Goal: Task Accomplishment & Management: Use online tool/utility

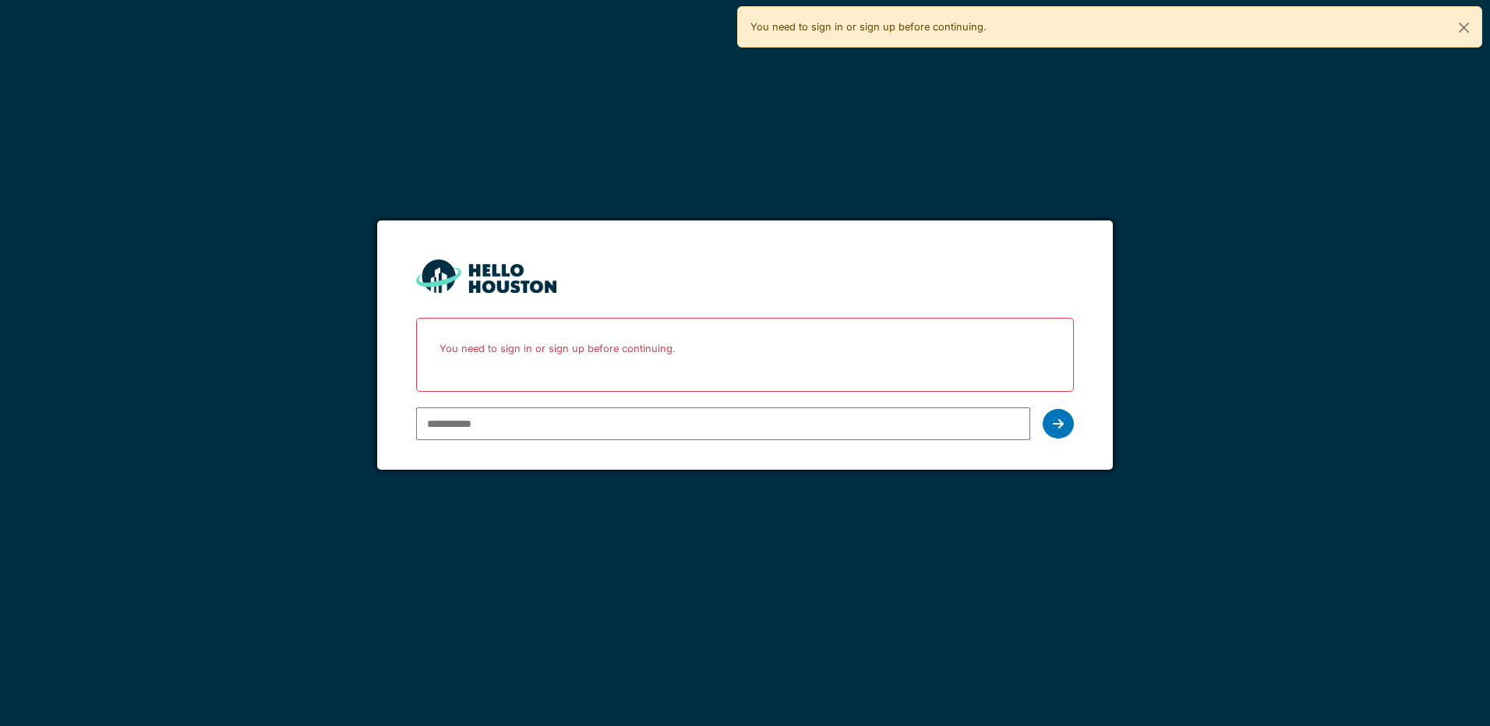
type input "**********"
click at [1053, 420] on icon at bounding box center [1058, 424] width 11 height 12
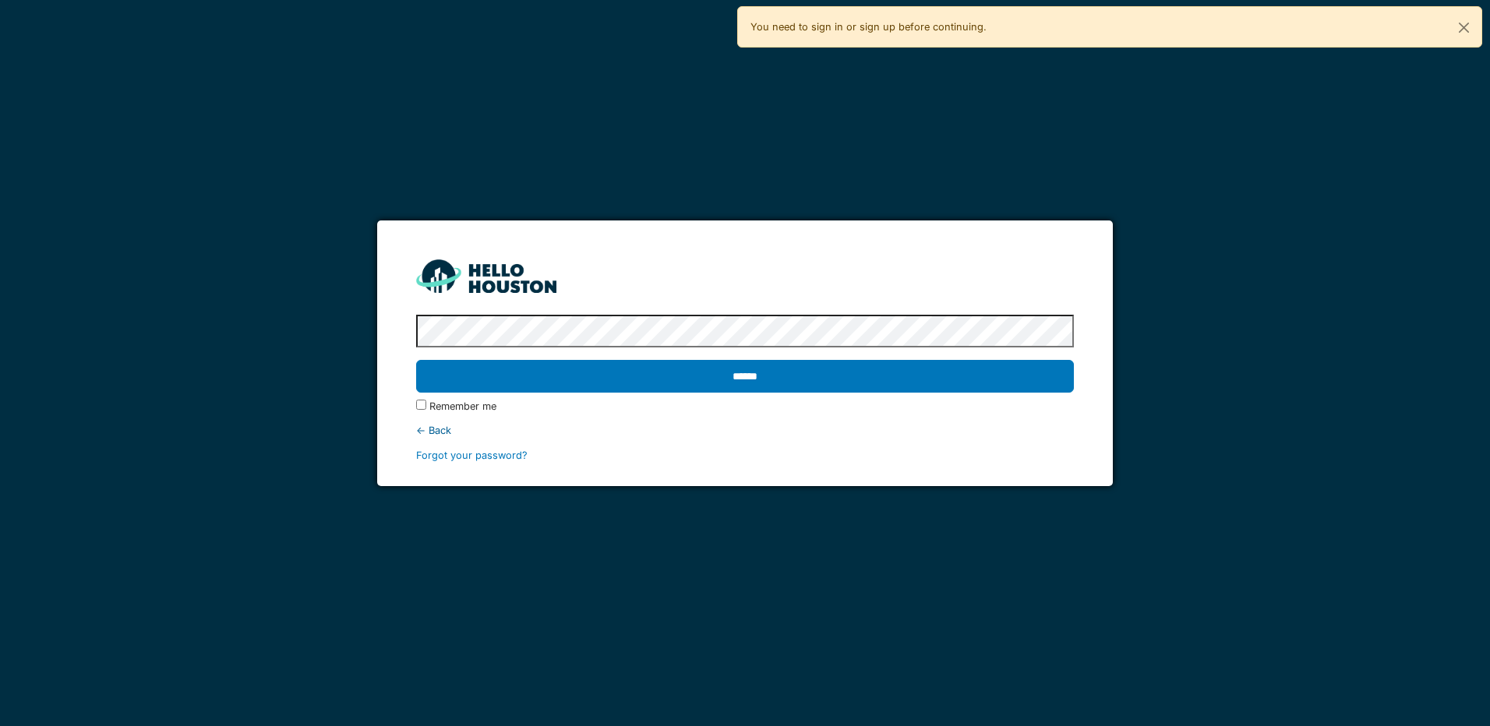
click at [416, 360] on input "******" at bounding box center [744, 376] width 657 height 33
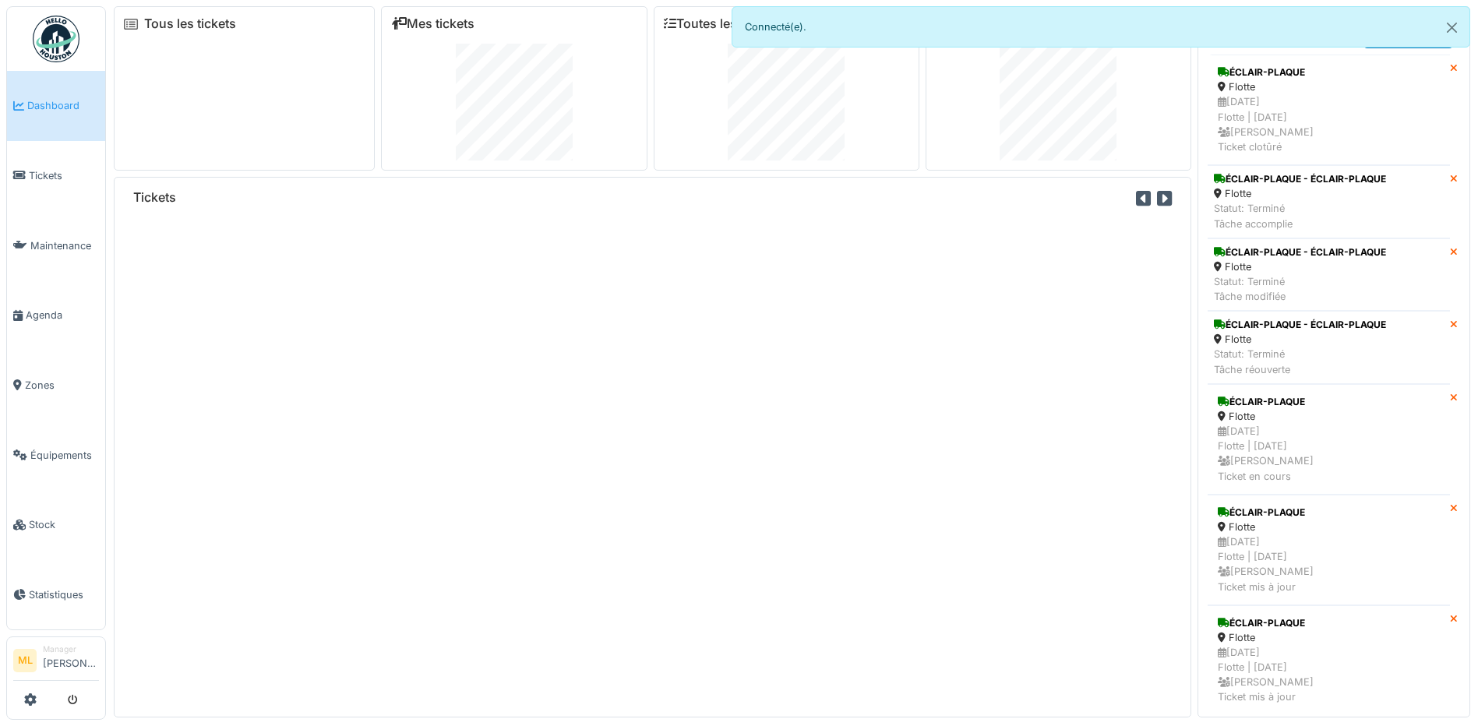
drag, startPoint x: 63, startPoint y: 177, endPoint x: 127, endPoint y: 220, distance: 77.4
click at [62, 177] on span "Tickets" at bounding box center [64, 175] width 70 height 15
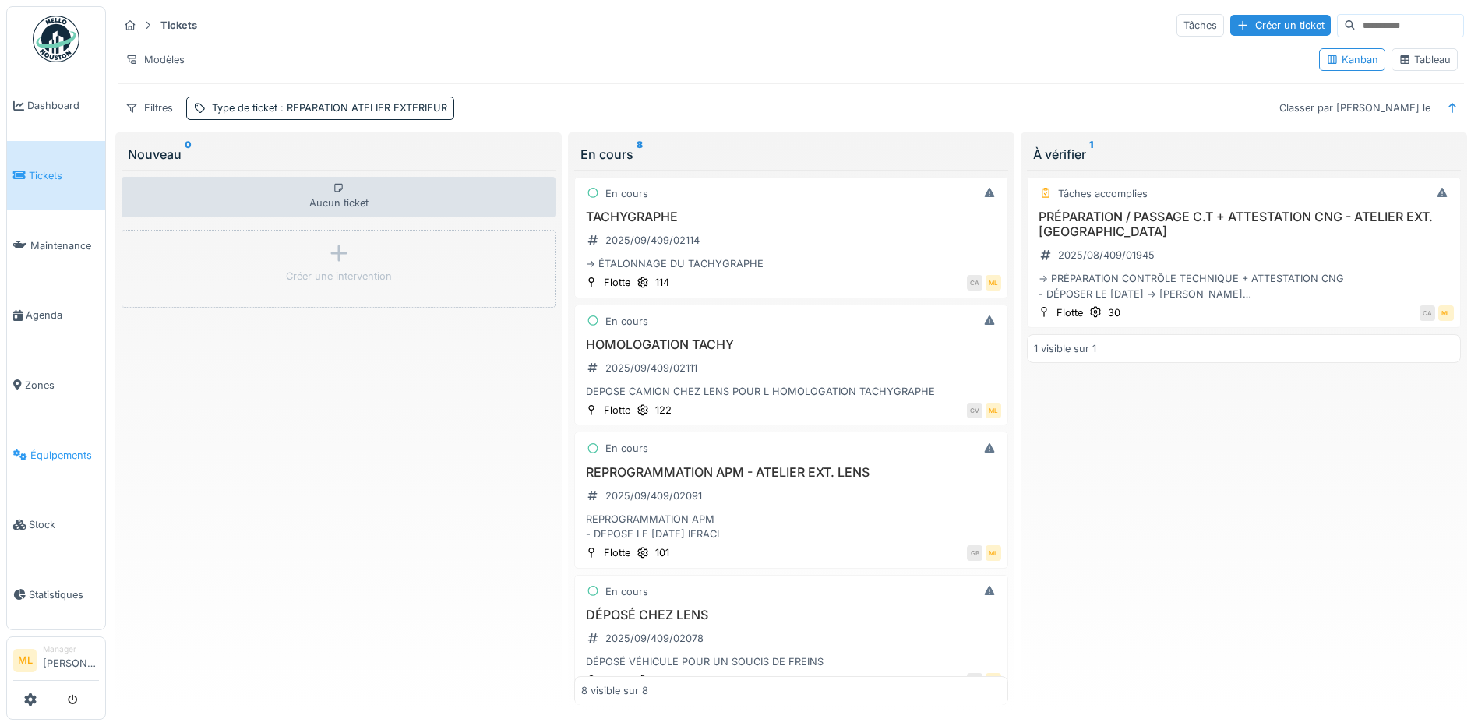
click at [58, 448] on span "Équipements" at bounding box center [64, 455] width 69 height 15
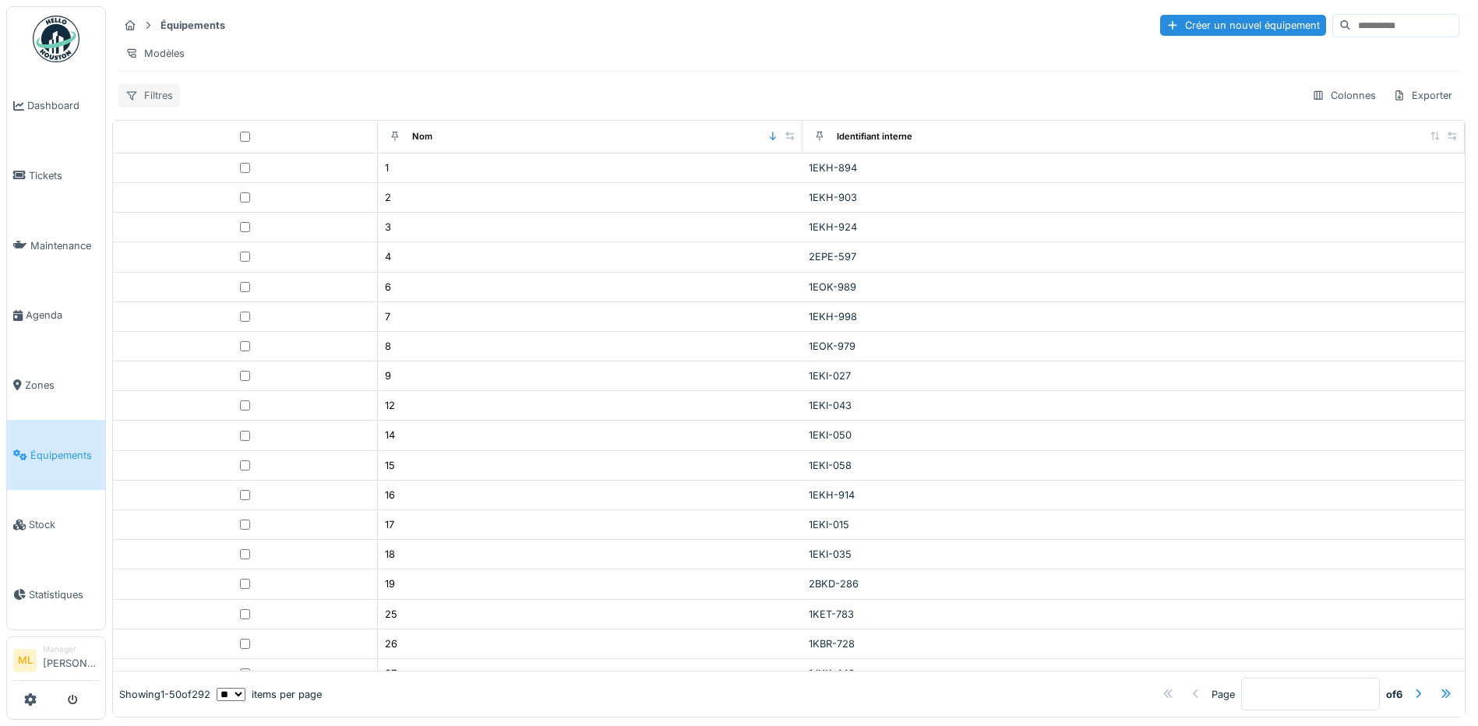
click at [162, 107] on div "Filtres" at bounding box center [149, 95] width 62 height 23
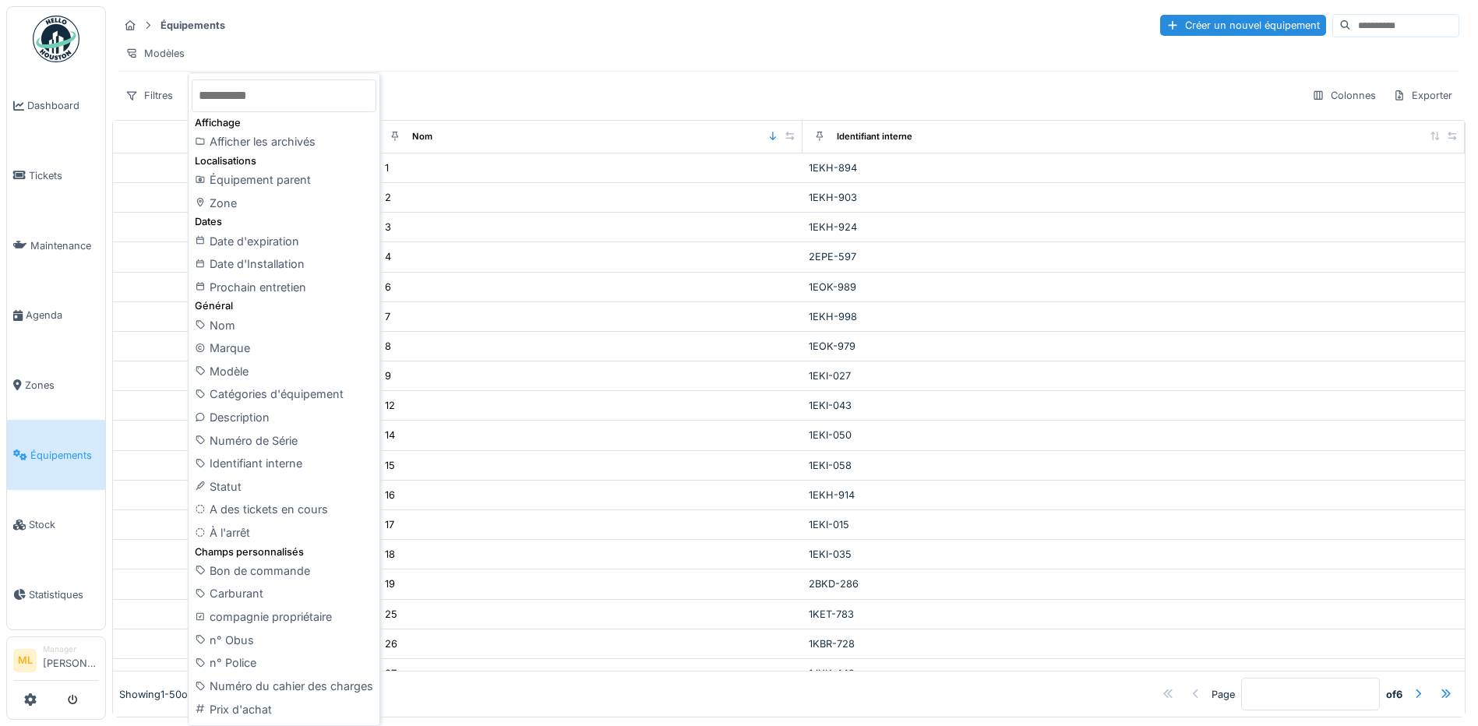
click at [1351, 27] on input at bounding box center [1405, 26] width 108 height 22
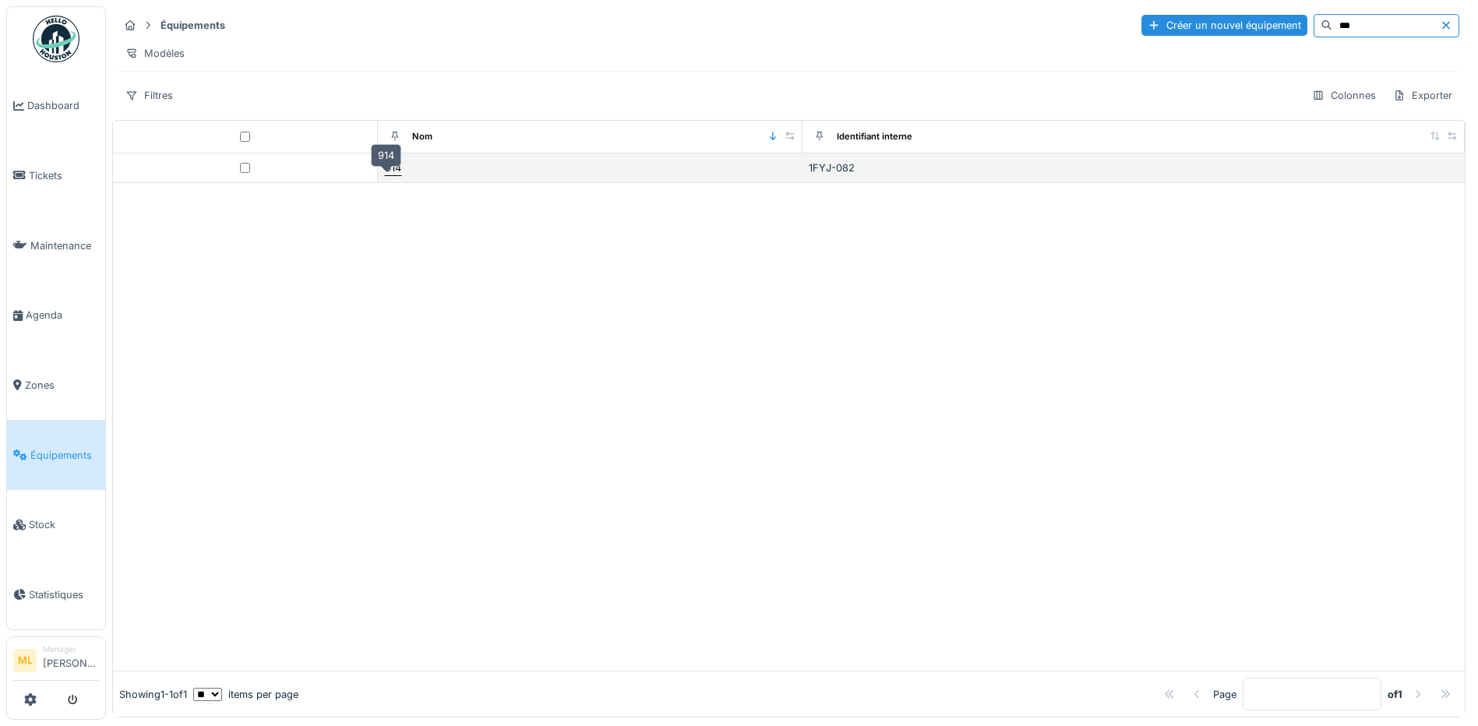
type input "***"
click at [385, 175] on div "914" at bounding box center [393, 167] width 16 height 15
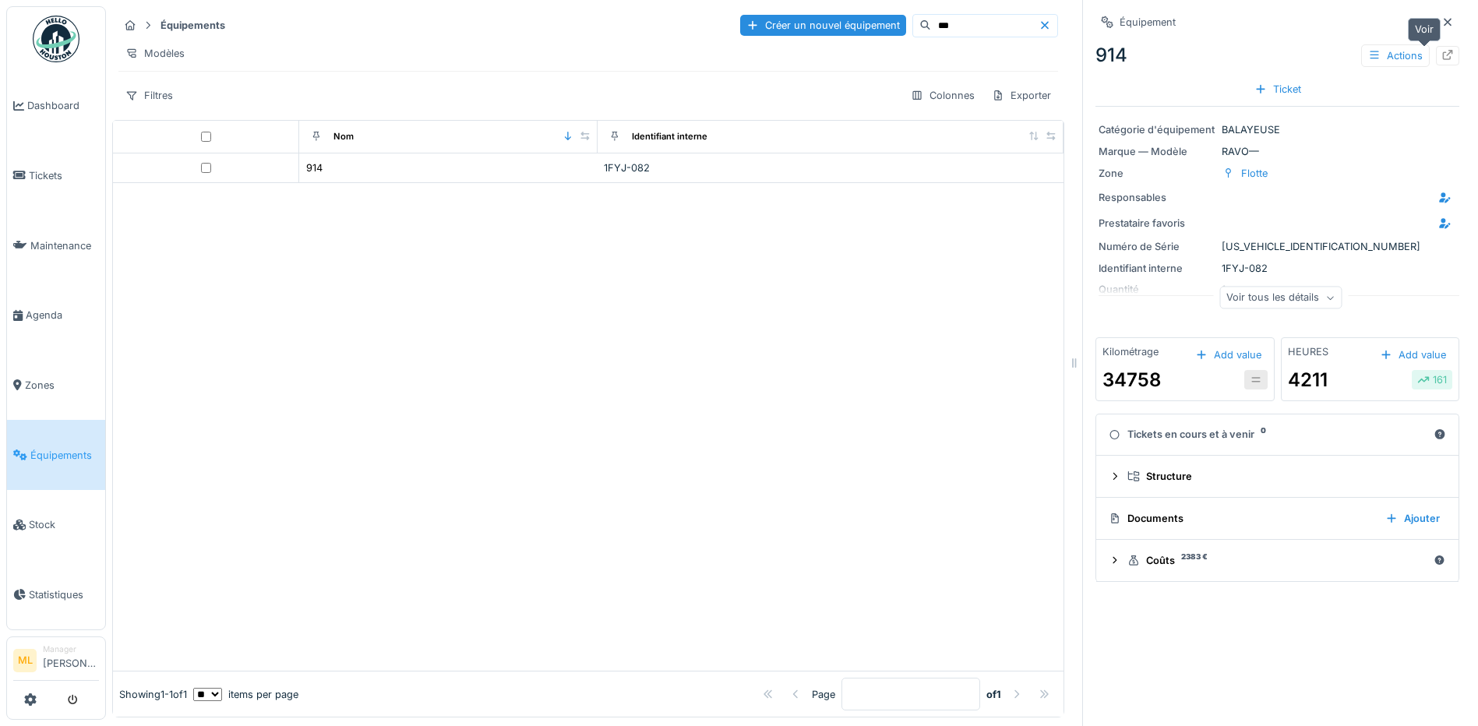
click at [1441, 61] on div at bounding box center [1447, 55] width 12 height 15
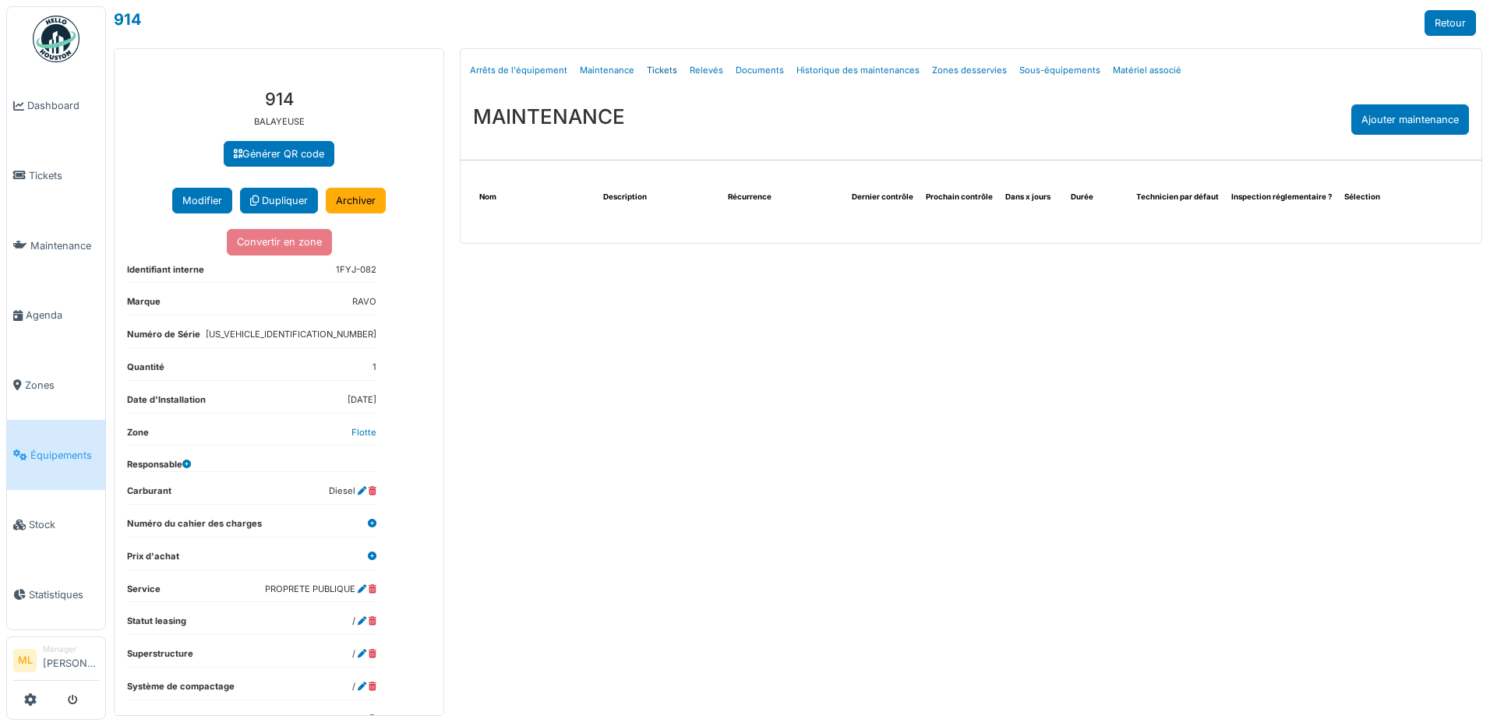
drag, startPoint x: 658, startPoint y: 71, endPoint x: 675, endPoint y: 97, distance: 31.6
click at [658, 71] on link "Tickets" at bounding box center [661, 70] width 43 height 37
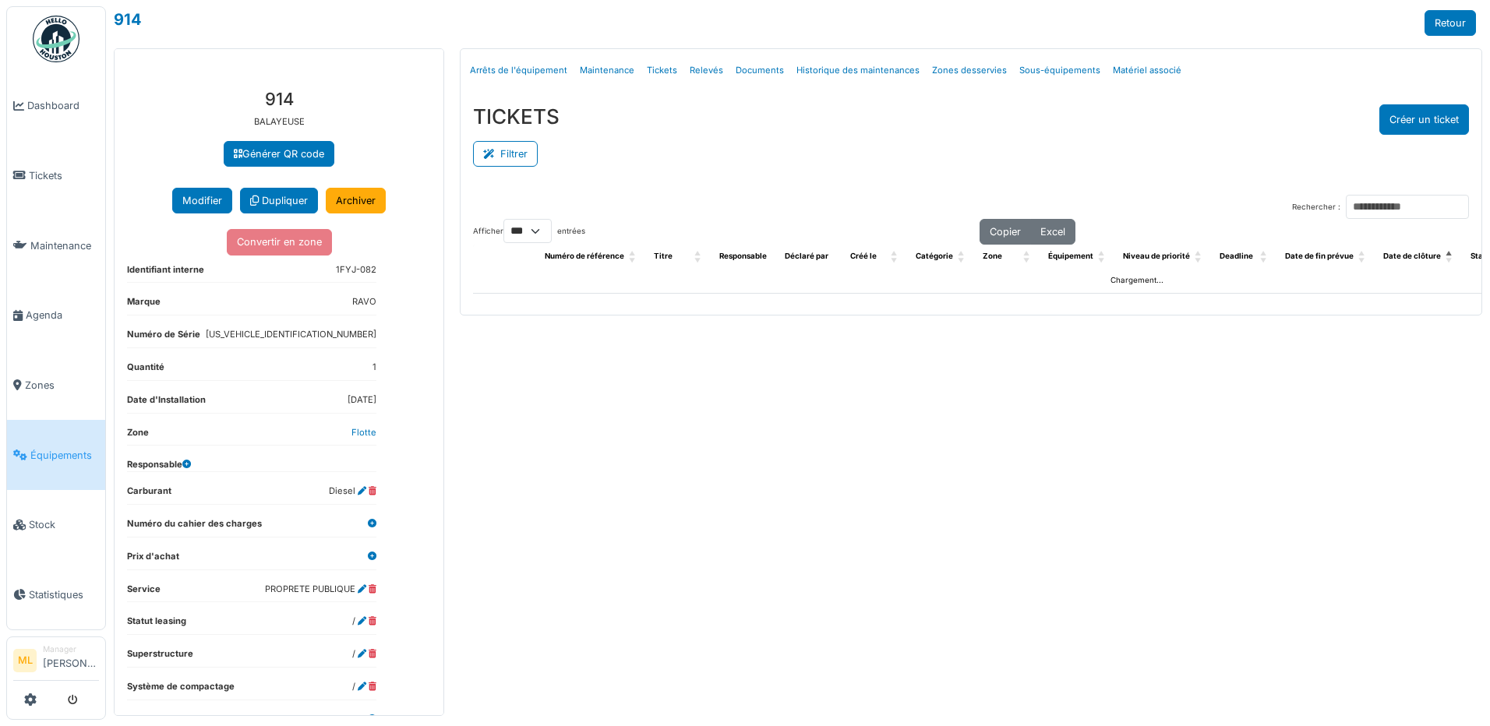
select select "***"
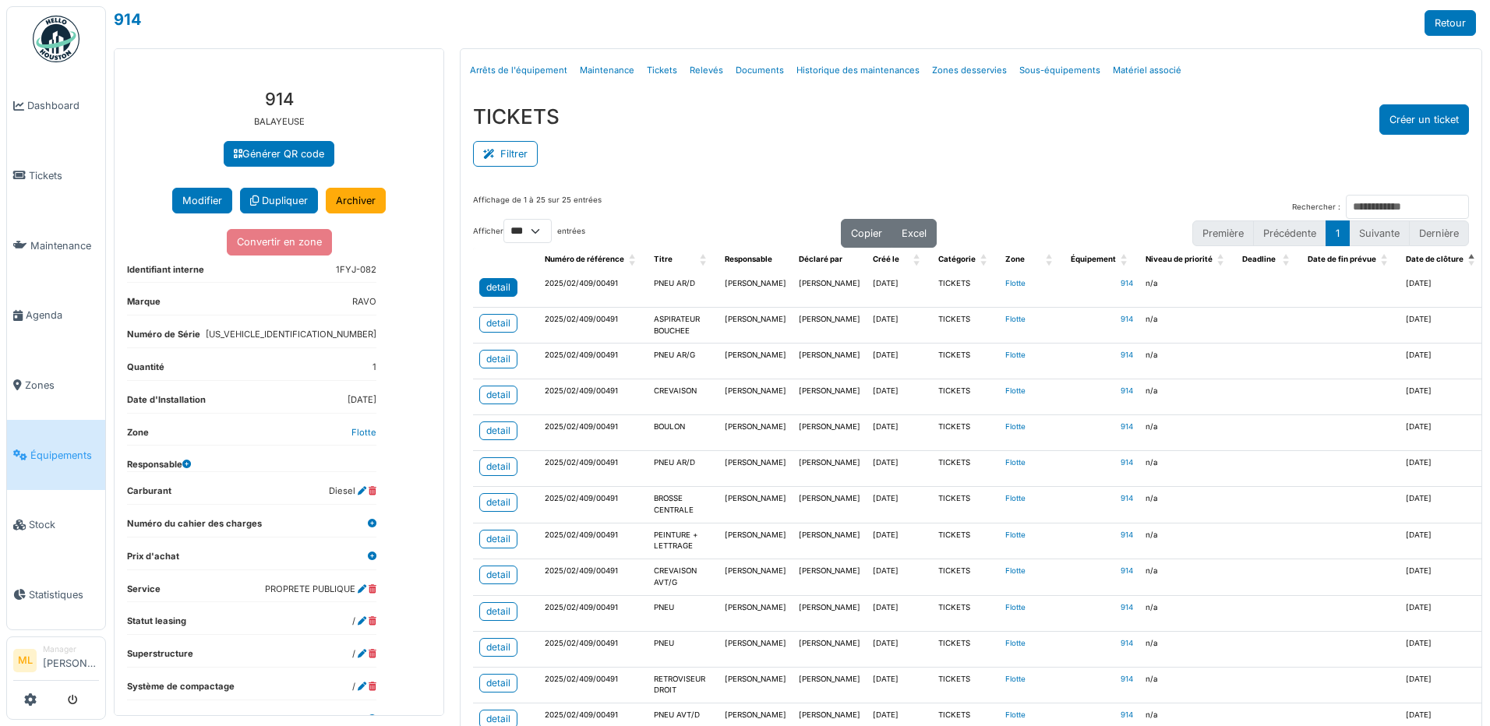
click at [499, 285] on div "detail" at bounding box center [498, 287] width 24 height 14
click at [1468, 255] on span "Date de clôture: Activate to invert sorting" at bounding box center [1472, 260] width 9 height 24
click at [1406, 254] on div "Date de clôture" at bounding box center [1435, 260] width 58 height 12
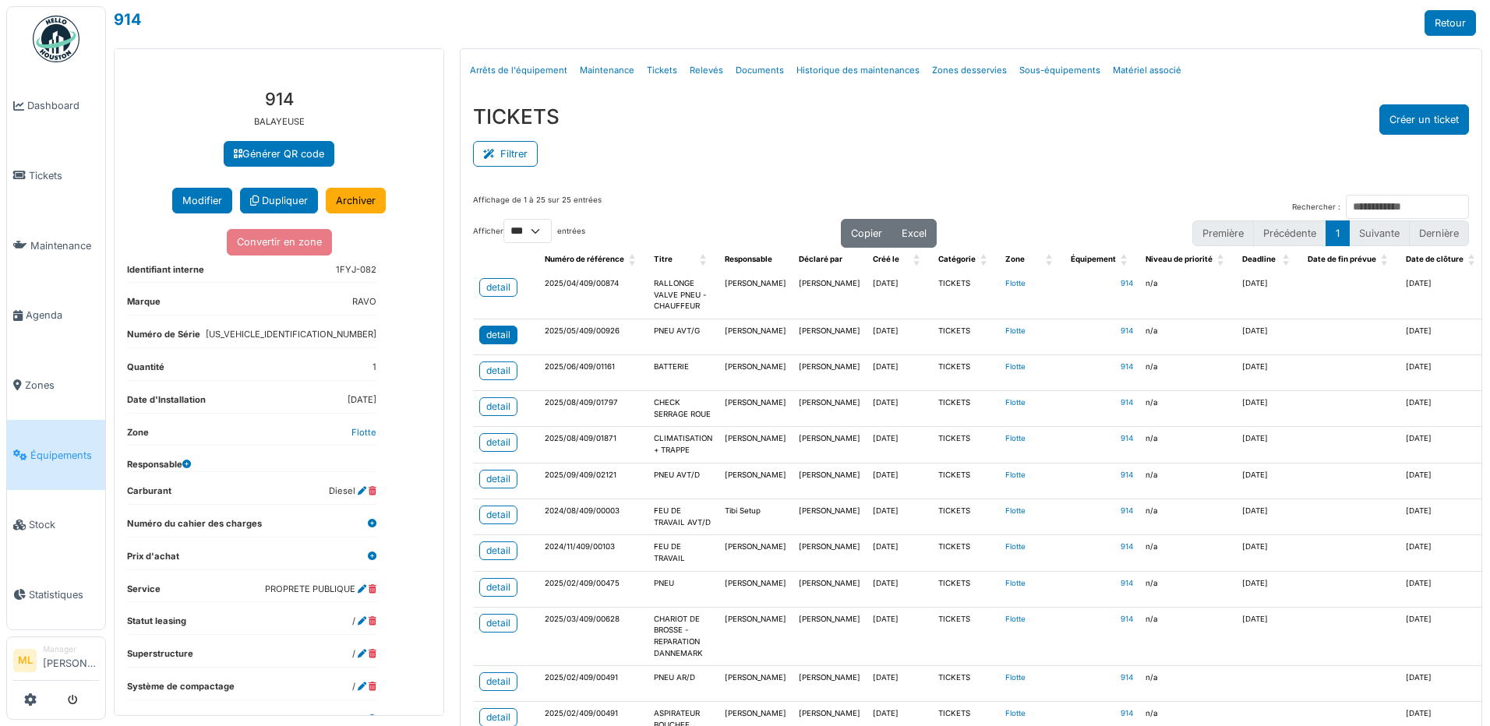
click at [491, 336] on div "detail" at bounding box center [498, 335] width 24 height 14
click at [1406, 259] on span "Date de clôture" at bounding box center [1435, 259] width 58 height 9
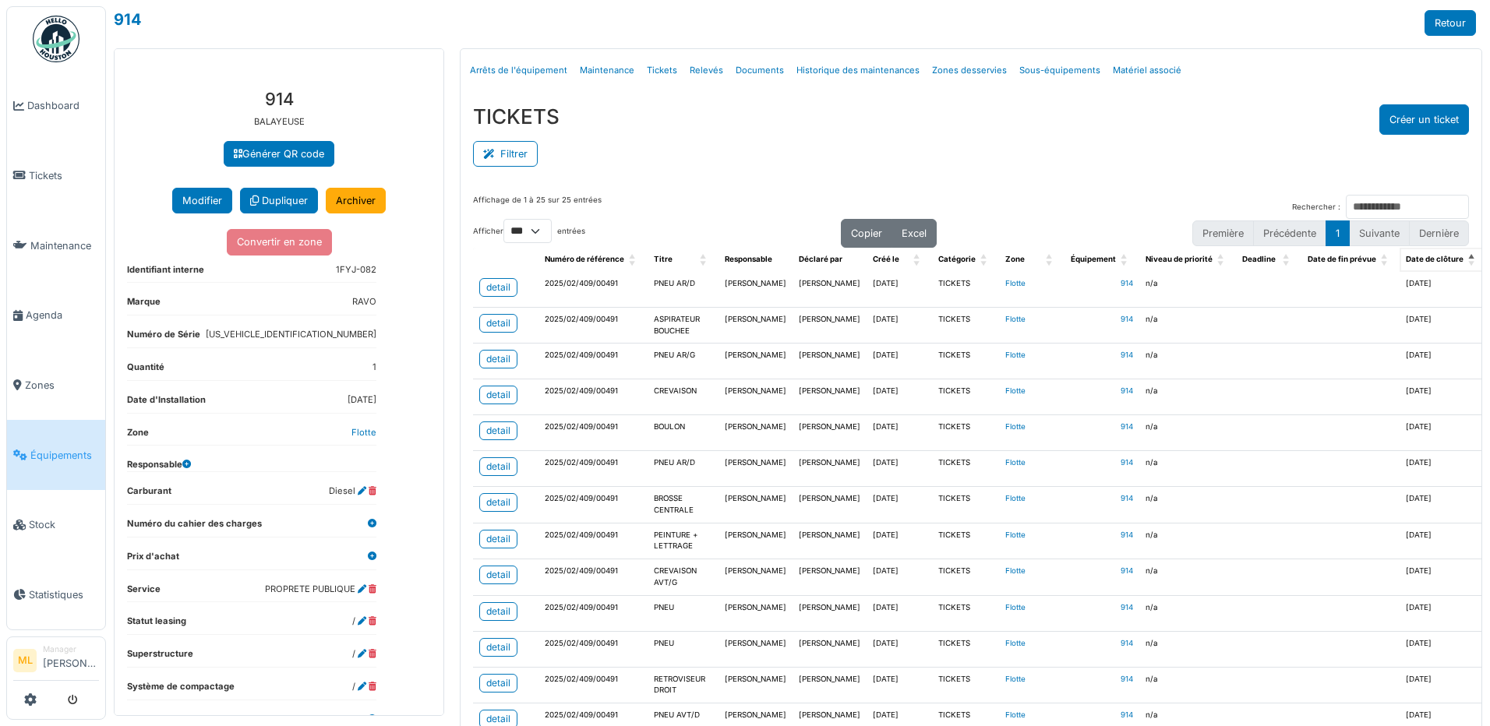
click at [1406, 256] on span "Date de clôture" at bounding box center [1435, 259] width 58 height 9
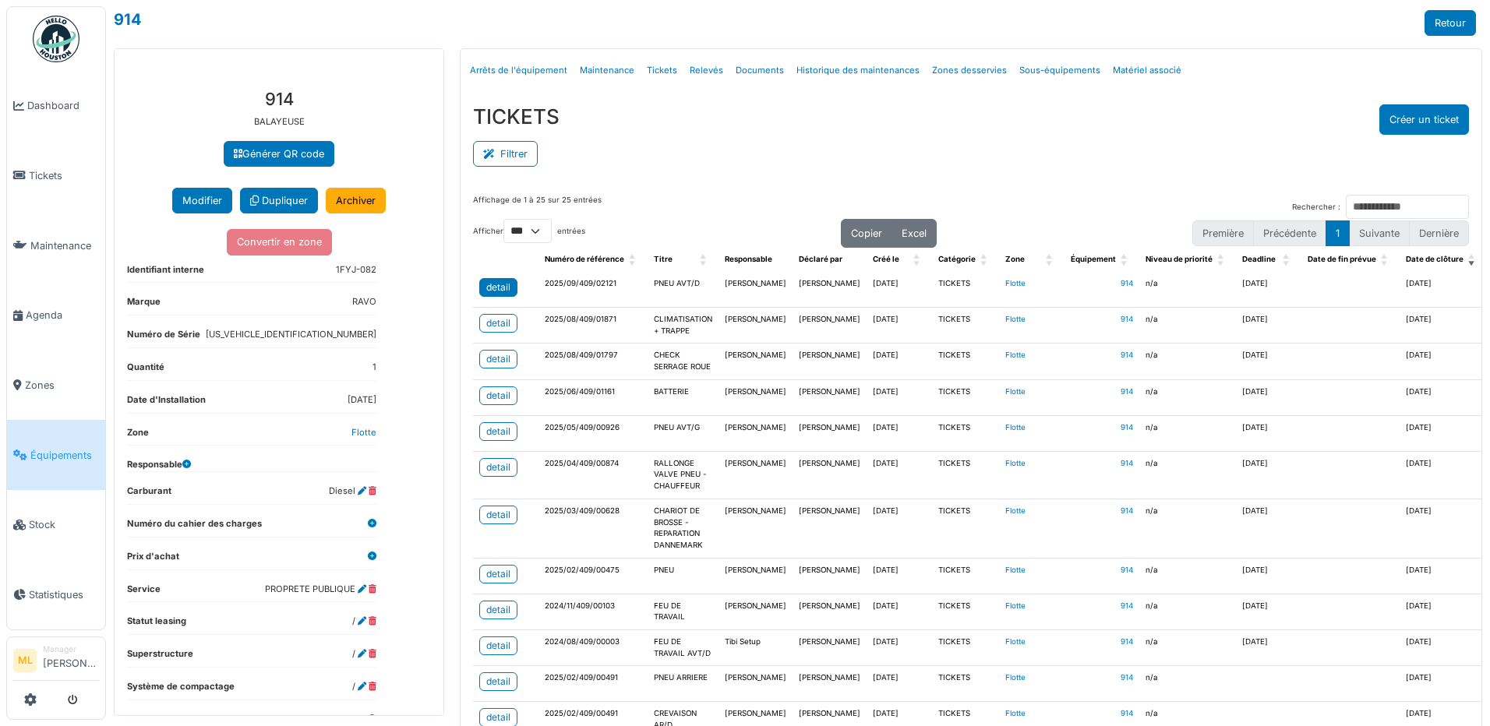
click at [500, 295] on div "detail" at bounding box center [498, 287] width 24 height 14
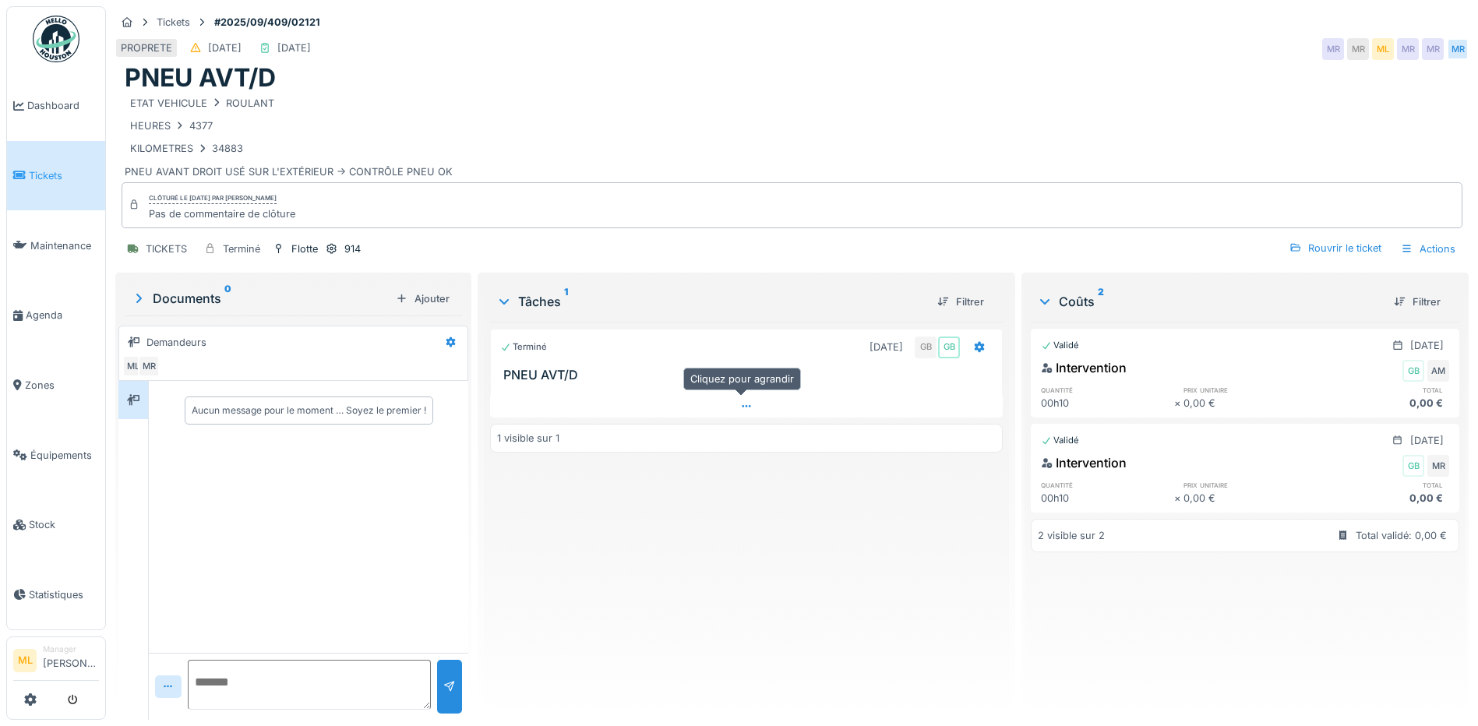
click at [742, 405] on icon at bounding box center [746, 406] width 12 height 10
